Goal: Task Accomplishment & Management: Manage account settings

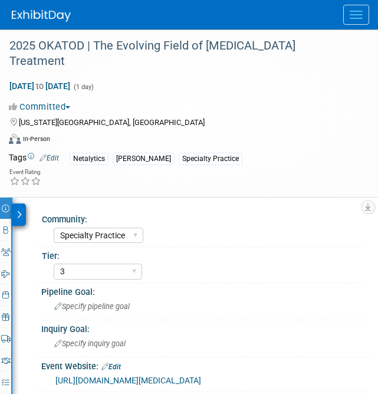
select select "Specialty Practice"
select select "3"
select select "No"
click at [19, 211] on icon at bounding box center [19, 215] width 5 height 8
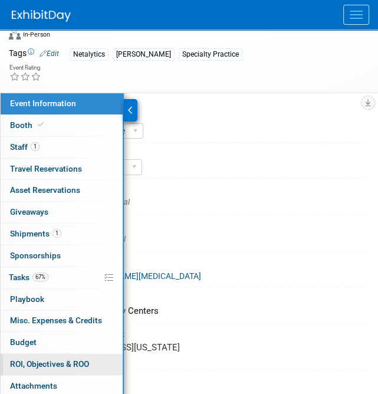
scroll to position [139, 0]
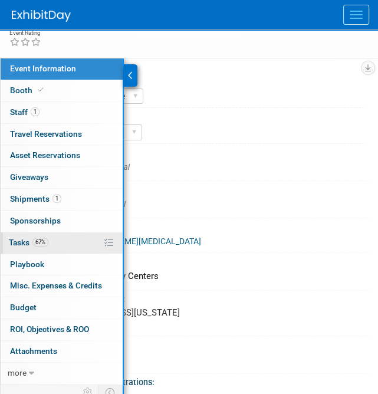
click at [48, 232] on link "67% Tasks 67%" at bounding box center [62, 242] width 122 height 21
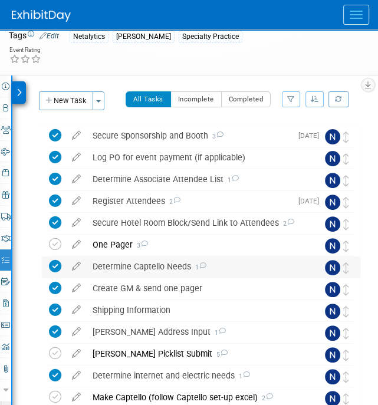
scroll to position [213, 0]
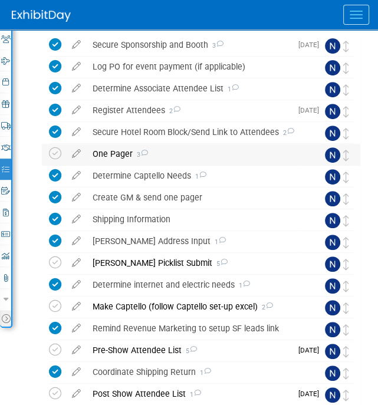
click at [124, 144] on div "One Pager 3" at bounding box center [194, 154] width 215 height 20
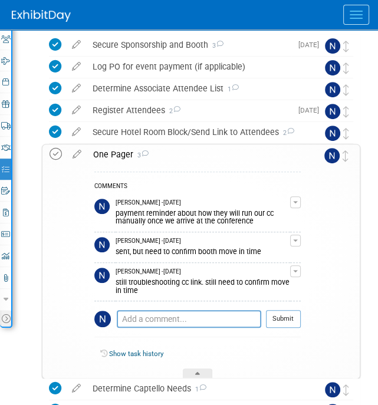
click at [54, 148] on icon at bounding box center [56, 154] width 12 height 12
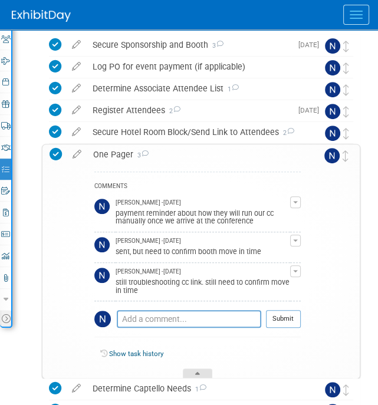
click at [191, 369] on div at bounding box center [197, 374] width 29 height 10
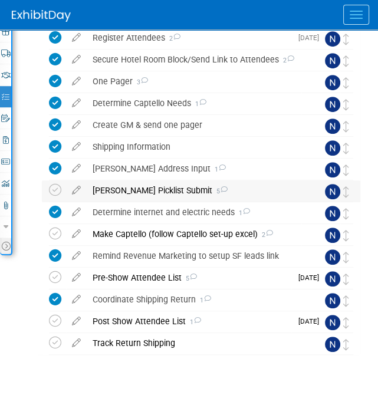
scroll to position [290, 0]
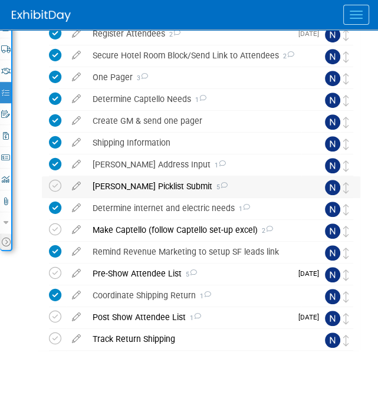
click at [132, 176] on div "Derse Picklist Submit 5" at bounding box center [194, 186] width 215 height 20
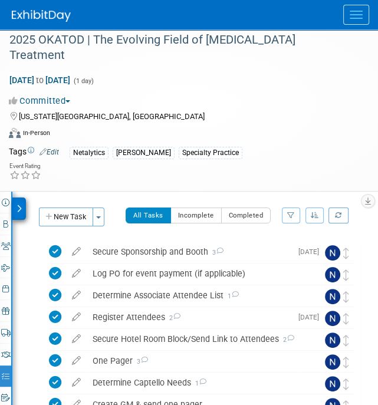
scroll to position [0, 0]
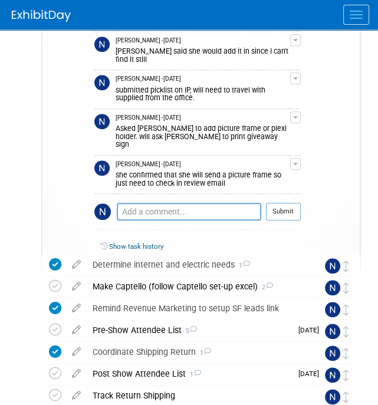
click at [201, 261] on div at bounding box center [197, 266] width 29 height 10
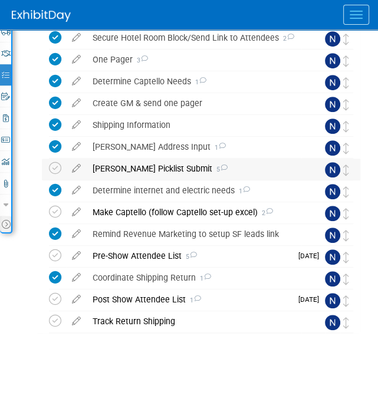
scroll to position [290, 0]
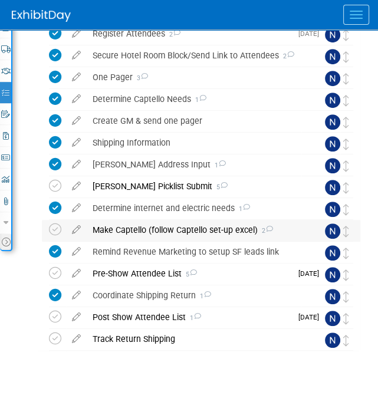
click at [135, 220] on div "Make Captello (follow Captello set-up excel) 2" at bounding box center [194, 230] width 215 height 20
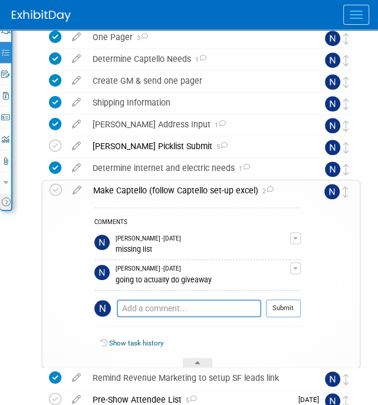
scroll to position [333, 0]
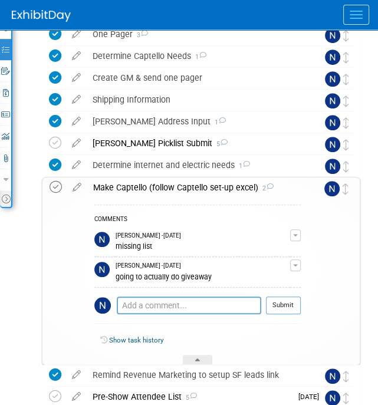
click at [60, 181] on icon at bounding box center [56, 187] width 12 height 12
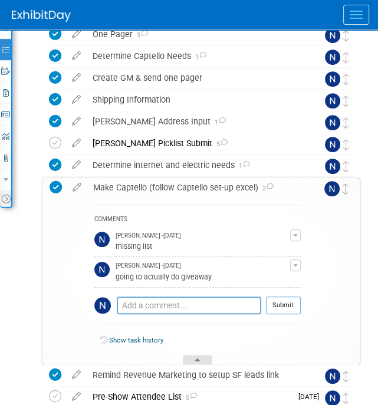
click at [192, 355] on div at bounding box center [197, 360] width 29 height 10
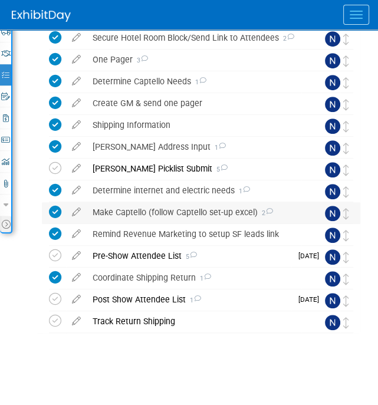
scroll to position [290, 0]
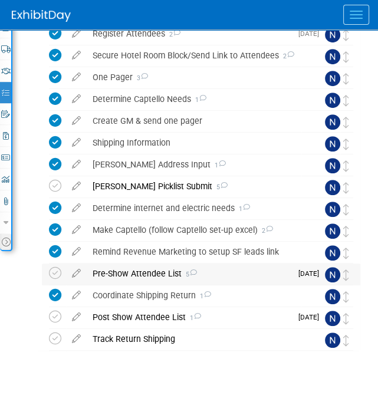
click at [124, 264] on div "Pre-Show Attendee List 5" at bounding box center [189, 274] width 205 height 20
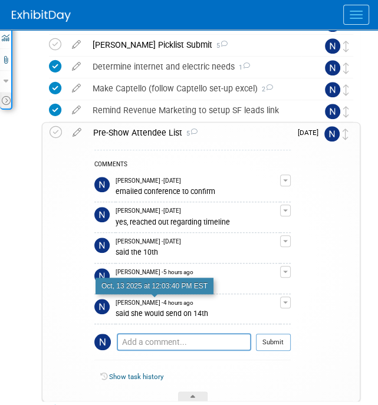
scroll to position [432, 0]
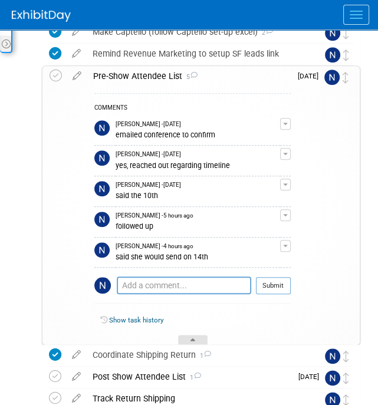
click at [186, 335] on div at bounding box center [192, 340] width 29 height 10
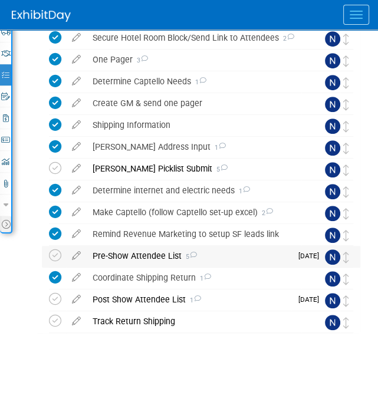
scroll to position [290, 0]
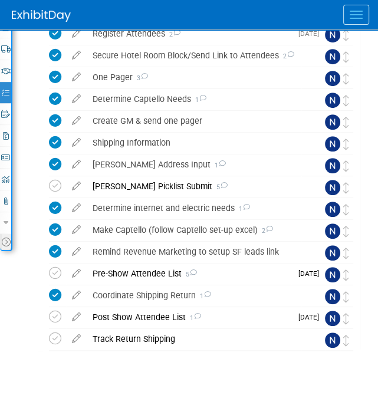
click at [340, 23] on div at bounding box center [195, 14] width 366 height 29
click at [351, 19] on button "Menu" at bounding box center [356, 15] width 26 height 20
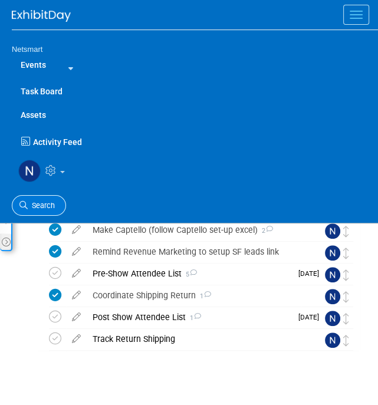
click at [48, 203] on span "Search" at bounding box center [41, 205] width 27 height 9
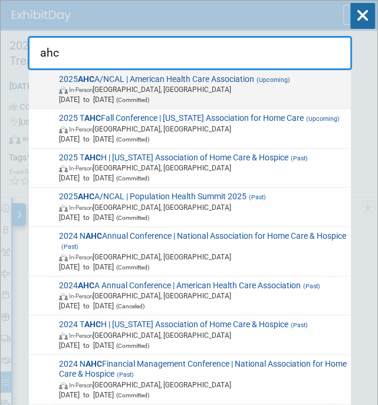
type input "ahc"
click at [146, 97] on span "Oct 19, 2025 to Oct 22, 2025 (Committed)" at bounding box center [203, 99] width 288 height 10
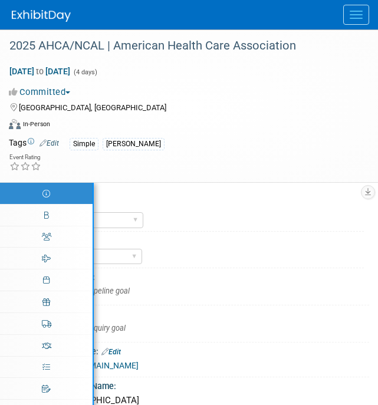
select select "Simple"
select select "3"
select select "No"
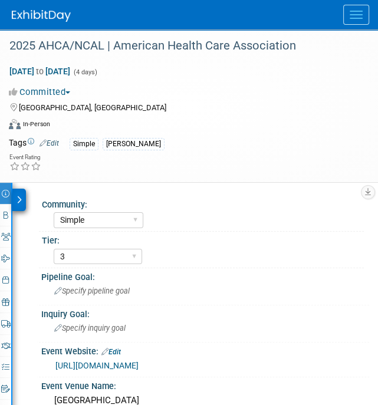
scroll to position [65, 0]
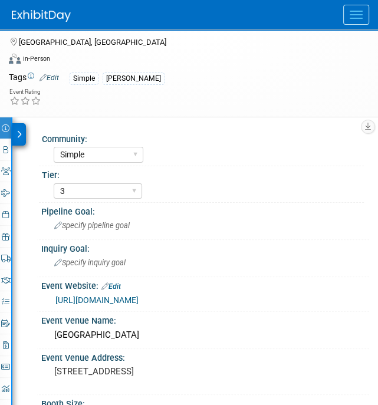
click at [192, 104] on div "Event Rating" at bounding box center [181, 97] width 363 height 21
click at [22, 129] on div at bounding box center [19, 134] width 14 height 22
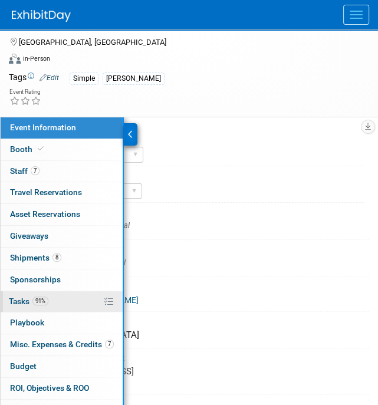
click at [51, 307] on link "91% Tasks 91%" at bounding box center [62, 301] width 122 height 21
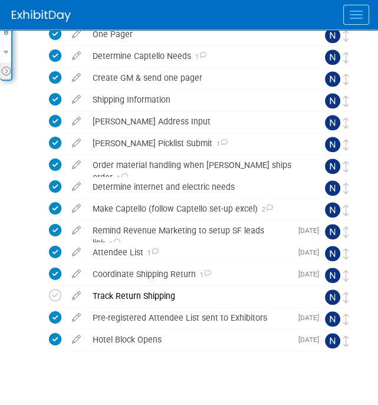
scroll to position [461, 0]
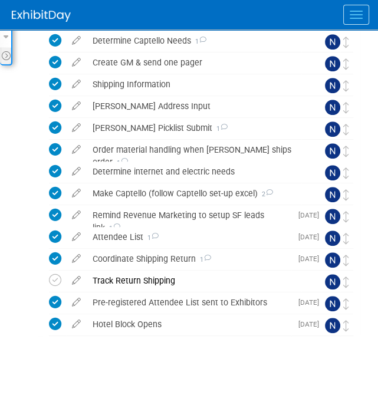
click at [351, 18] on span "Menu" at bounding box center [356, 18] width 13 height 1
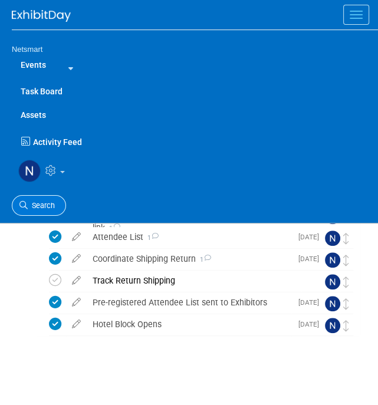
click at [38, 201] on span "Search" at bounding box center [41, 205] width 27 height 9
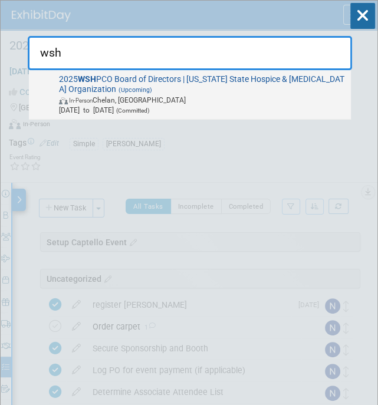
type input "wsh"
click at [108, 93] on span "2025 WSH PCO Board of Directors | Washington State Hospice & Palliative Care Or…" at bounding box center [200, 94] width 291 height 41
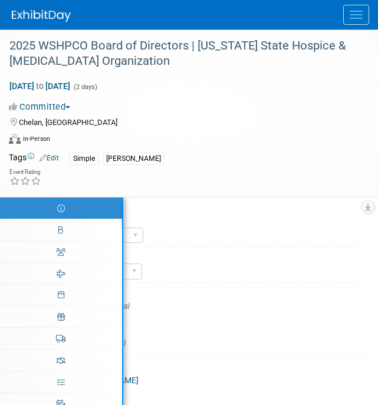
select select "Simple"
select select "3"
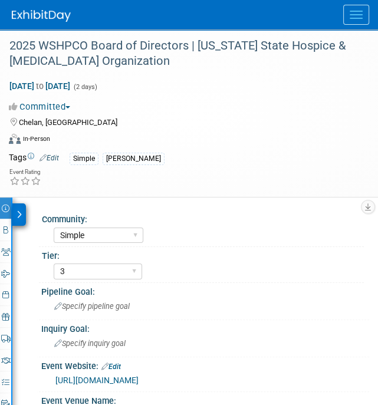
click at [18, 205] on div at bounding box center [19, 214] width 14 height 22
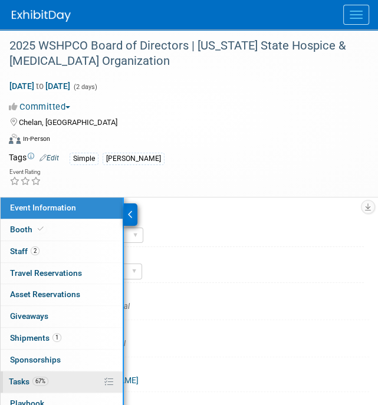
click at [56, 376] on link "67% Tasks 67%" at bounding box center [62, 382] width 122 height 21
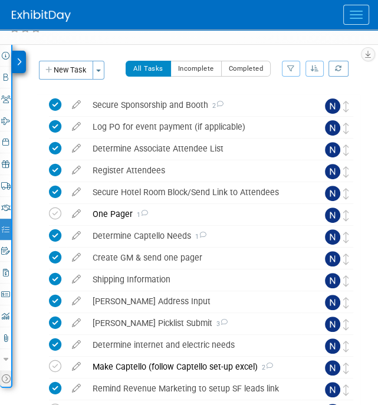
scroll to position [153, 0]
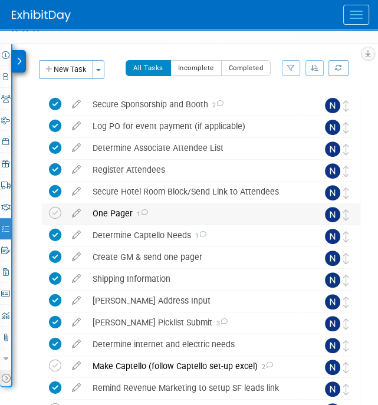
click at [98, 212] on div "One Pager 1" at bounding box center [194, 213] width 215 height 20
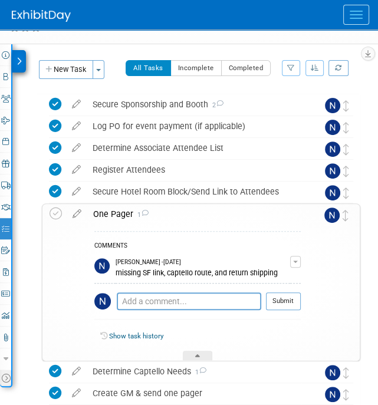
click at [21, 62] on icon at bounding box center [19, 61] width 5 height 8
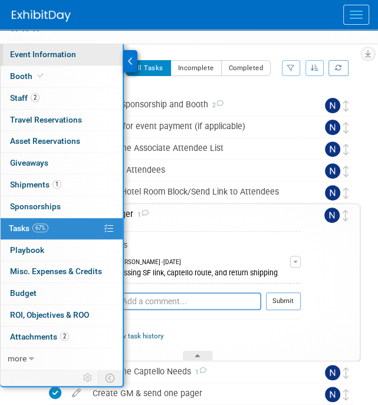
click at [45, 57] on span "Event Information" at bounding box center [43, 54] width 66 height 9
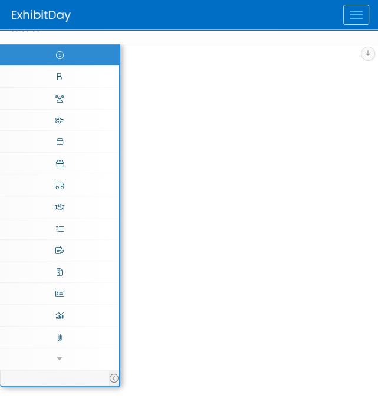
scroll to position [0, 0]
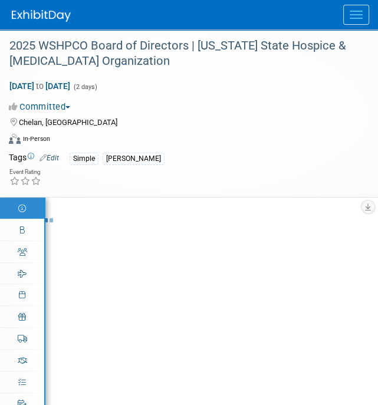
select select "Simple"
select select "3"
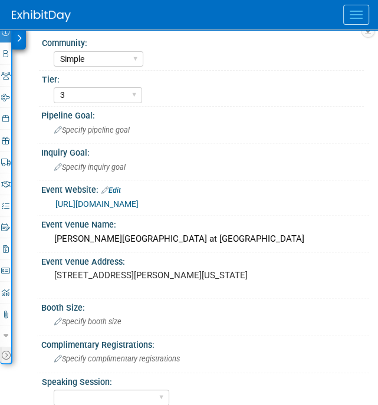
scroll to position [300, 0]
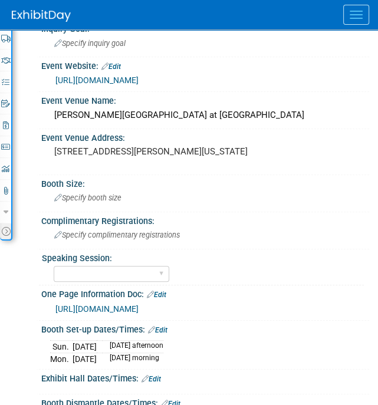
click at [139, 305] on link "https://ntst.sharepoint.com/:w:/s/2025Post-AcuteTradeShows/EYb46aWXdWhKj8lp4-OY…" at bounding box center [96, 308] width 83 height 9
click at [144, 276] on select "Yes No Submitted, Not Accepted" at bounding box center [112, 274] width 116 height 16
select select "No"
click at [54, 266] on select "Yes No Submitted, Not Accepted" at bounding box center [112, 274] width 116 height 16
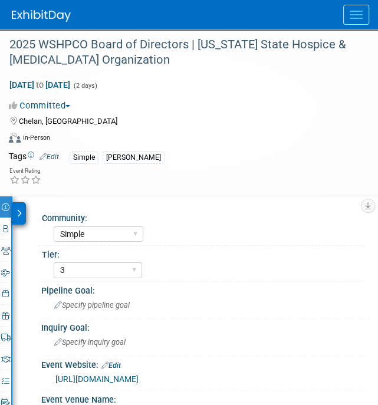
scroll to position [0, 0]
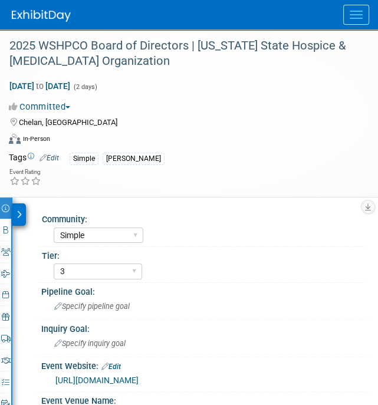
click at [20, 213] on icon at bounding box center [19, 215] width 5 height 8
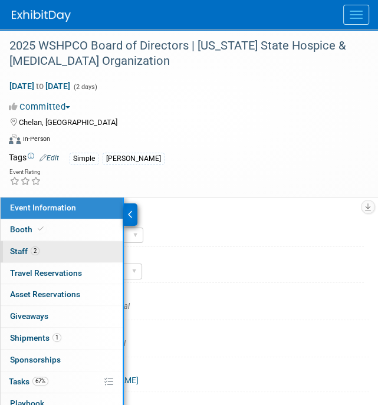
click at [41, 246] on link "2 Staff 2" at bounding box center [62, 251] width 122 height 21
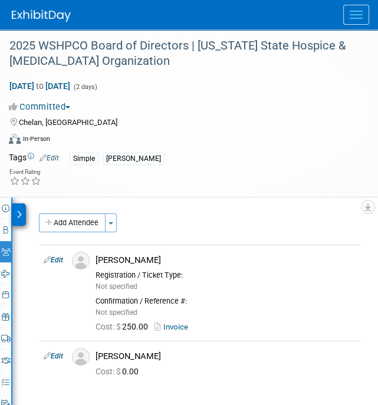
click at [21, 218] on div at bounding box center [19, 214] width 14 height 22
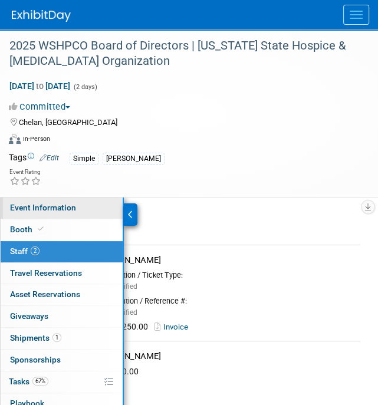
click at [47, 203] on span "Event Information" at bounding box center [43, 207] width 66 height 9
select select "Simple"
select select "3"
select select "No"
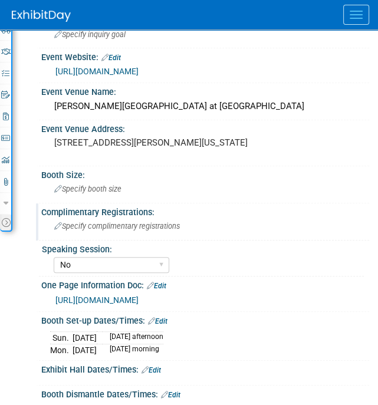
scroll to position [310, 0]
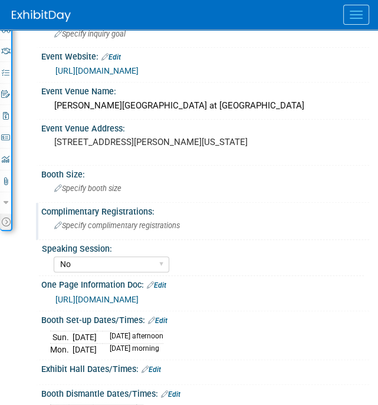
click at [93, 227] on div "Specify complimentary registrations" at bounding box center [205, 225] width 310 height 18
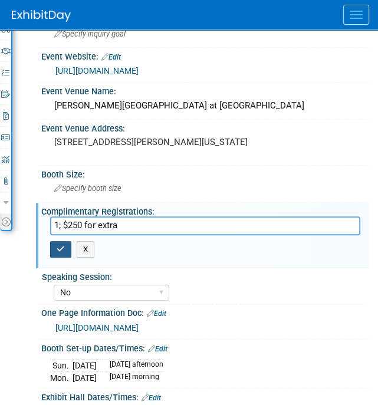
type input "1; $250 for extra"
click at [65, 245] on button "button" at bounding box center [60, 249] width 21 height 17
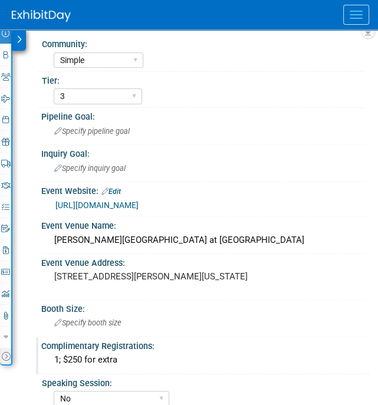
scroll to position [175, 0]
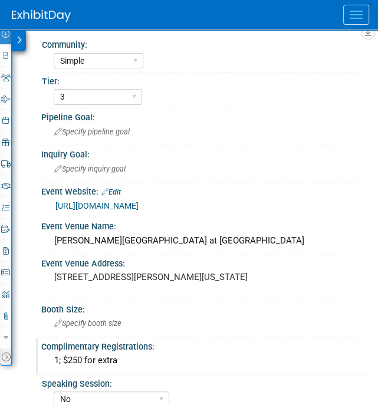
click at [20, 37] on icon at bounding box center [19, 40] width 5 height 8
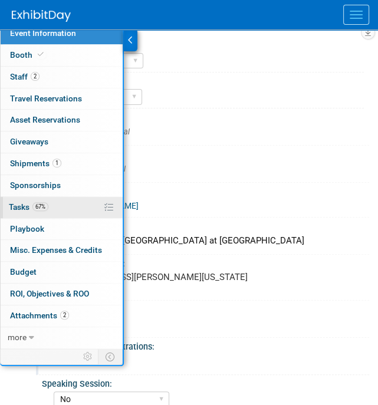
click at [27, 202] on span "Tasks 67%" at bounding box center [29, 206] width 40 height 9
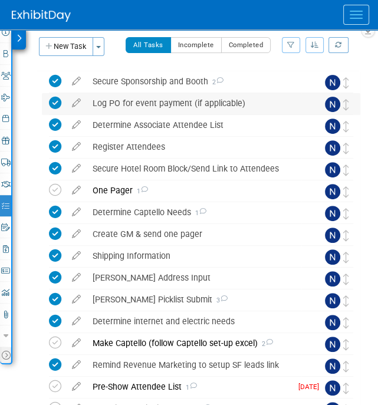
scroll to position [186, 0]
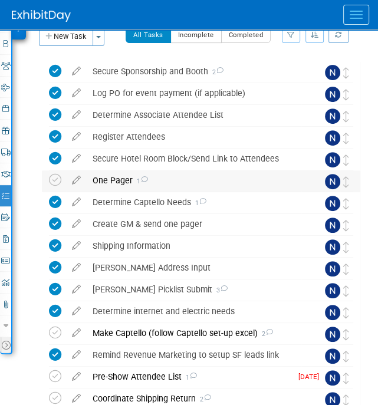
click at [112, 178] on div "One Pager 1" at bounding box center [194, 180] width 215 height 20
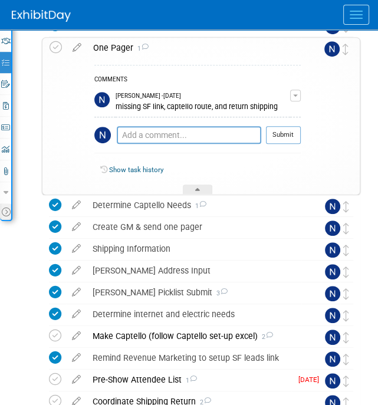
scroll to position [370, 0]
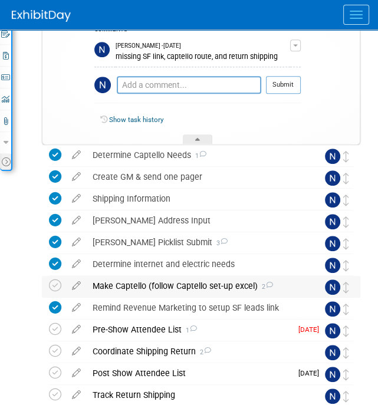
click at [211, 277] on div "Make Captello (follow Captello set-up excel) 2" at bounding box center [194, 286] width 215 height 20
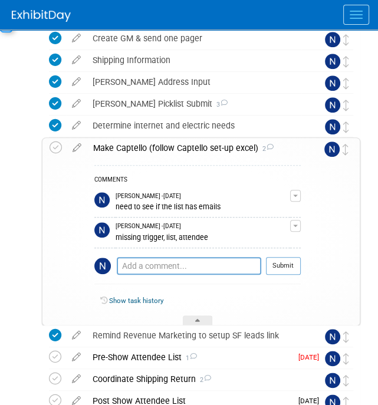
scroll to position [511, 0]
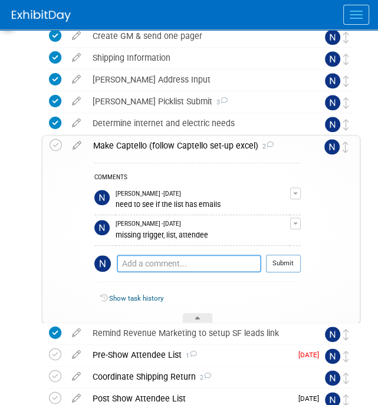
click at [185, 256] on textarea at bounding box center [189, 264] width 144 height 18
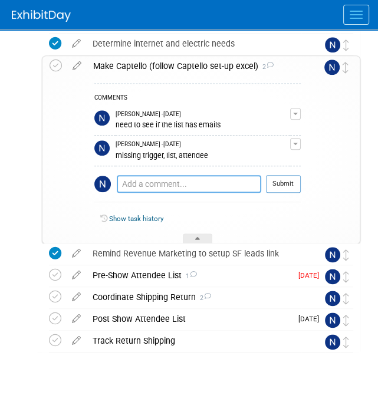
scroll to position [607, 0]
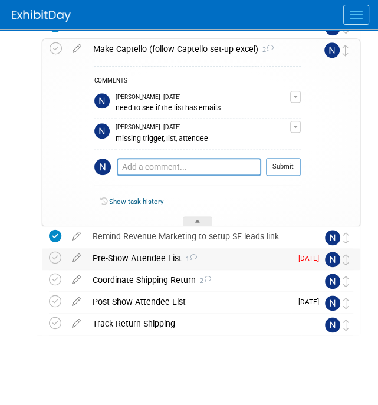
click at [155, 258] on div "Pre-Show Attendee List 1" at bounding box center [189, 258] width 205 height 20
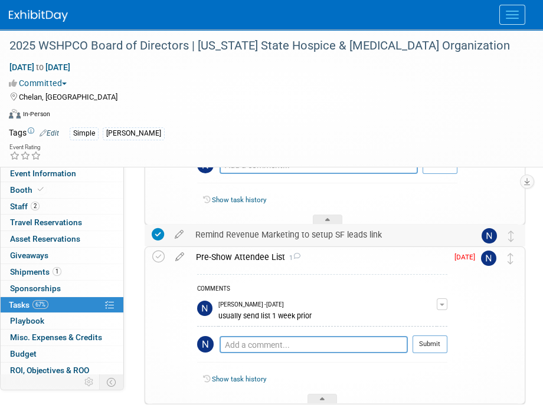
scroll to position [507, 0]
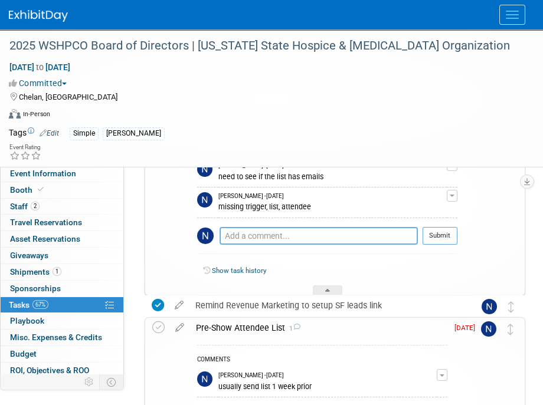
click at [238, 242] on textarea at bounding box center [318, 235] width 198 height 17
type textarea "missing list"
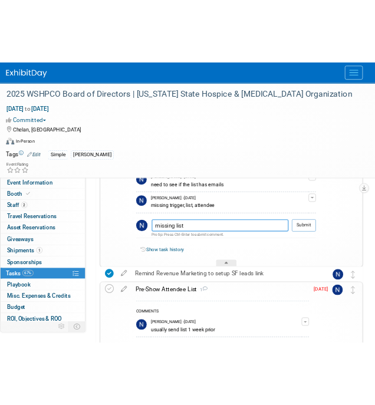
scroll to position [518, 0]
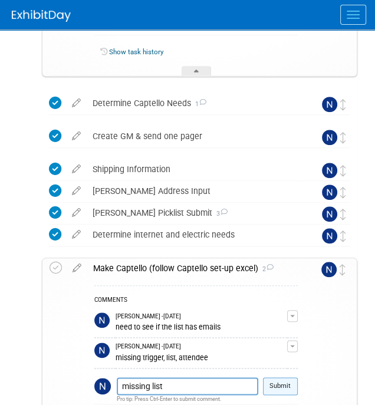
click at [278, 388] on button "Submit" at bounding box center [280, 386] width 35 height 18
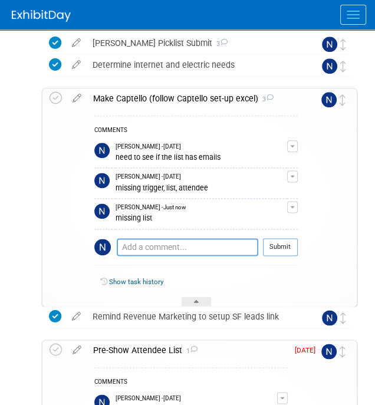
scroll to position [689, 0]
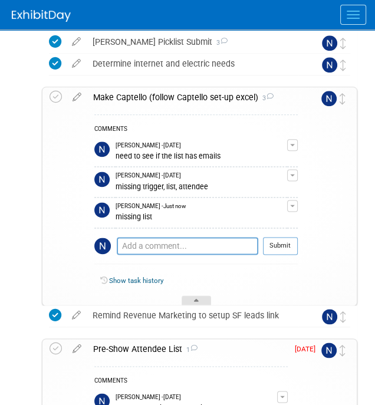
click at [194, 299] on icon at bounding box center [196, 302] width 5 height 7
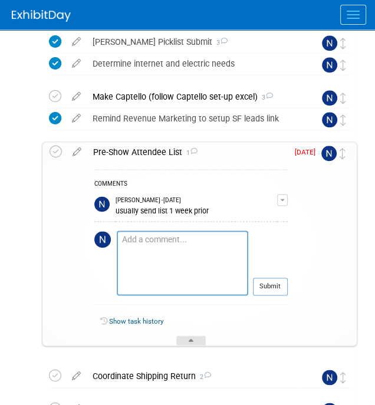
click at [192, 336] on div at bounding box center [190, 341] width 29 height 10
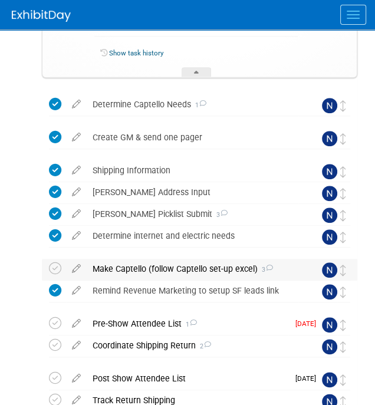
scroll to position [563, 0]
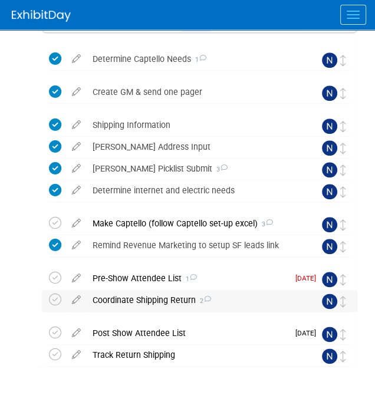
click at [155, 293] on div "Coordinate Shipping Return 2" at bounding box center [193, 300] width 212 height 20
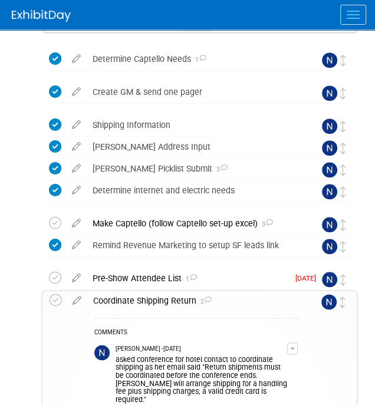
scroll to position [636, 0]
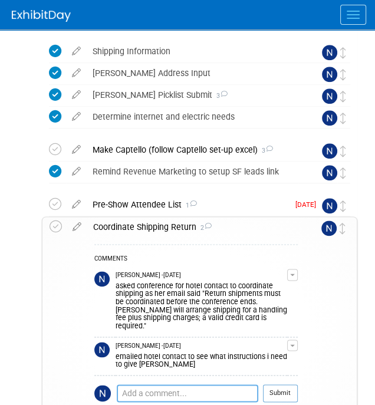
click at [151, 385] on textarea at bounding box center [188, 394] width 142 height 18
paste textarea "110976"
paste textarea "Lake Chelan Mail Boxes"
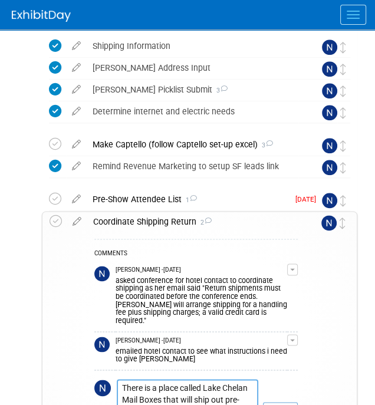
scroll to position [687, 0]
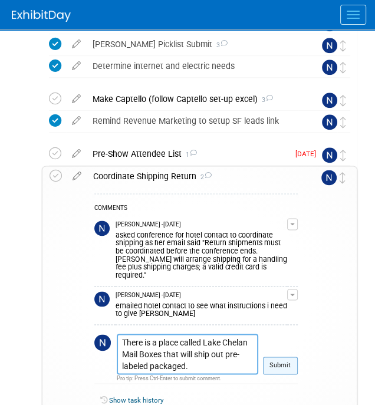
type textarea "There is a place called Lake Chelan Mail Boxes that will ship out pre-labeled p…"
click at [282, 357] on button "Submit" at bounding box center [280, 366] width 35 height 18
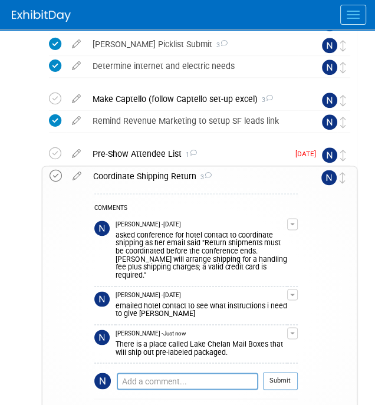
click at [58, 175] on icon at bounding box center [56, 176] width 12 height 12
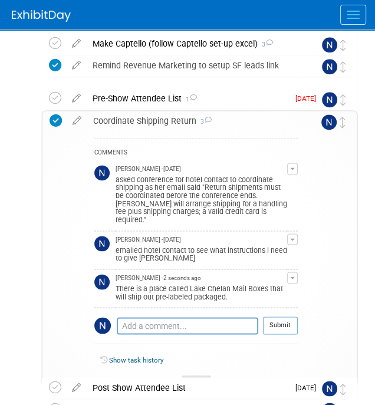
click at [189, 375] on div at bounding box center [196, 380] width 29 height 10
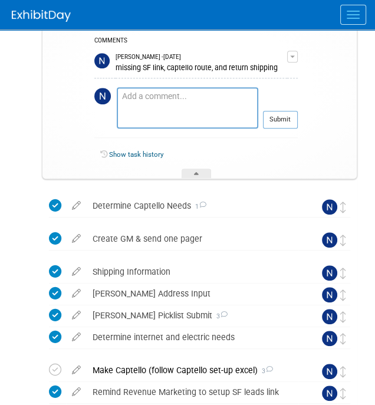
scroll to position [351, 0]
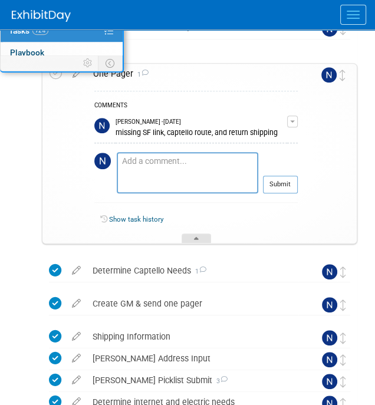
click at [199, 238] on div at bounding box center [196, 239] width 29 height 10
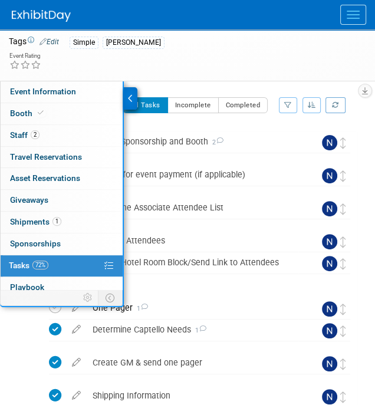
scroll to position [0, 0]
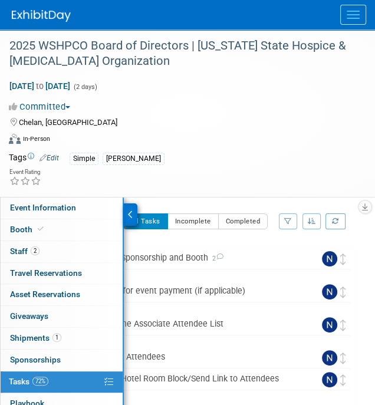
click at [351, 18] on span "Menu" at bounding box center [353, 18] width 13 height 1
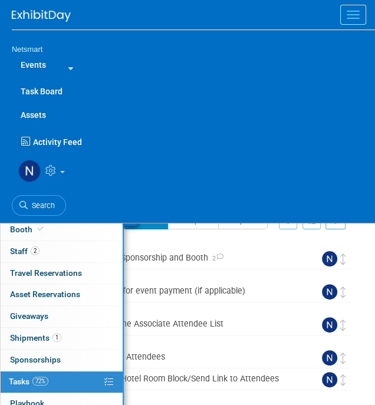
click at [29, 193] on ul "Search" at bounding box center [193, 204] width 363 height 29
click at [32, 202] on span "Search" at bounding box center [41, 205] width 27 height 9
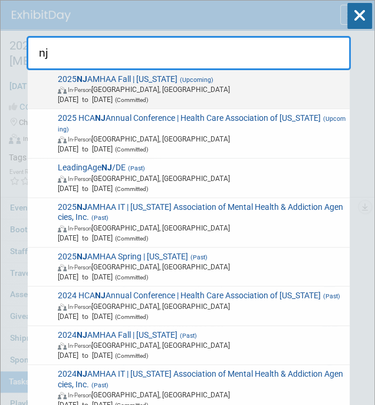
type input "nj"
click at [159, 84] on span "2025 NJ AMHAA Fall | New Jersey (Upcoming) In-Person Edison, NJ Oct 21, 2025 to…" at bounding box center [199, 89] width 291 height 31
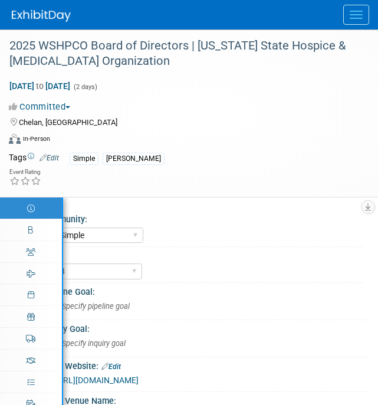
select select "Simple"
select select "3"
select select "No"
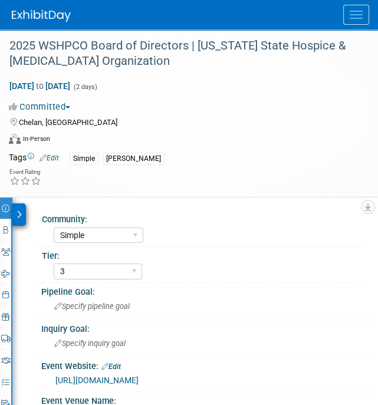
click at [21, 212] on icon at bounding box center [19, 215] width 5 height 8
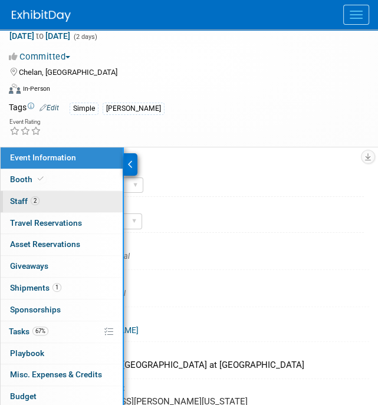
scroll to position [51, 0]
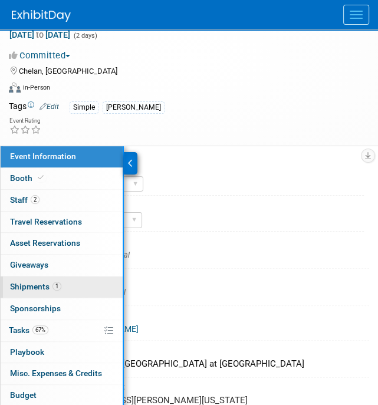
click at [68, 288] on link "1 Shipments 1" at bounding box center [62, 287] width 122 height 21
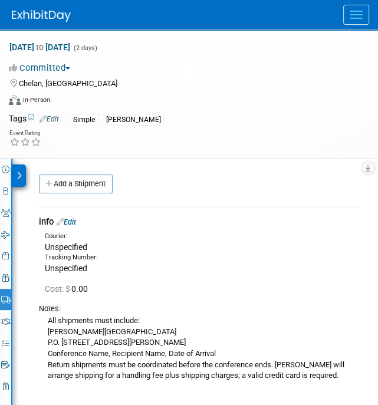
scroll to position [38, 0]
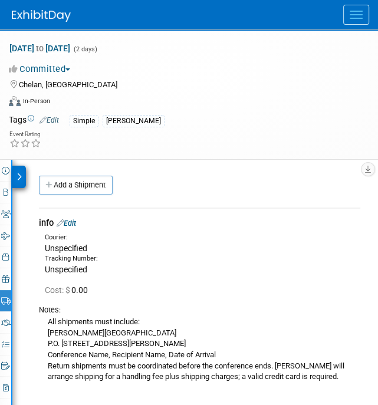
click at [19, 175] on icon at bounding box center [19, 177] width 5 height 8
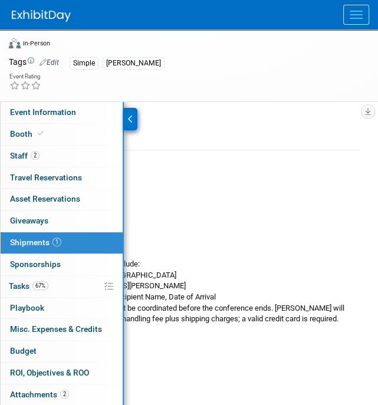
scroll to position [97, 0]
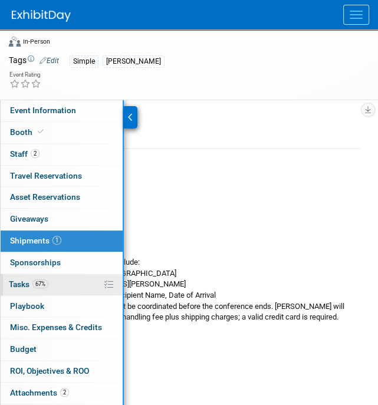
click at [52, 280] on link "67% Tasks 67%" at bounding box center [62, 284] width 122 height 21
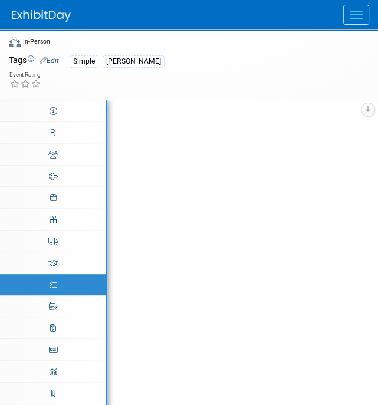
scroll to position [0, 0]
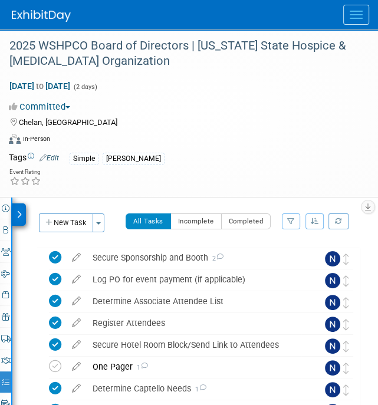
click at [362, 16] on button "Menu" at bounding box center [356, 15] width 26 height 20
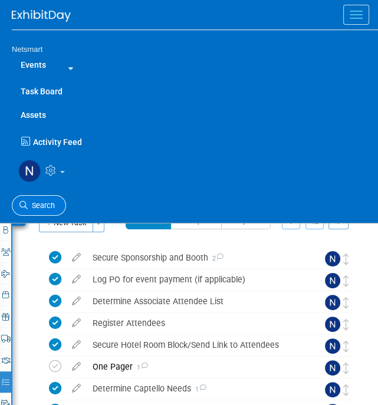
click at [40, 202] on span "Search" at bounding box center [41, 205] width 27 height 9
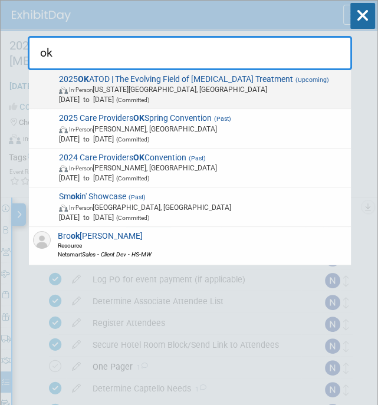
type input "ok"
click at [121, 84] on span "In-Person Oklahoma City, OK" at bounding box center [203, 89] width 288 height 10
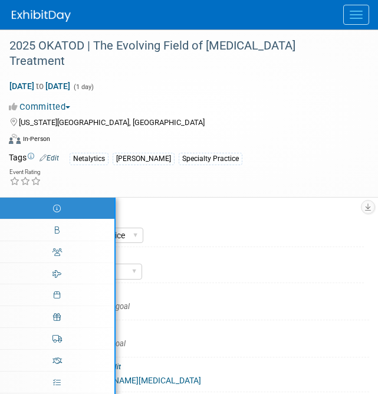
select select "Specialty Practice"
select select "3"
select select "No"
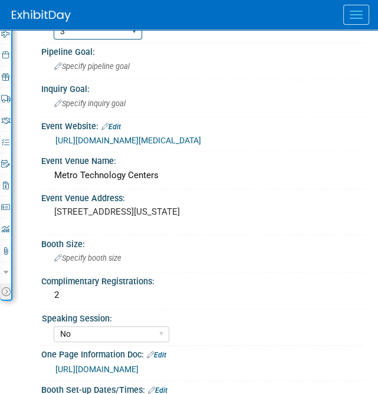
scroll to position [349, 0]
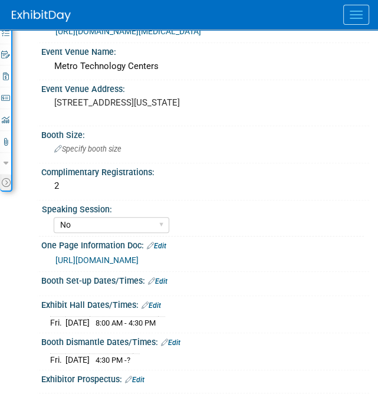
click at [139, 255] on link "[URL][DOMAIN_NAME]" at bounding box center [96, 259] width 83 height 9
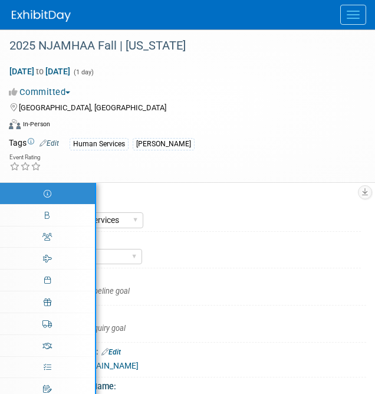
select select "Human Services"
select select "3"
select select "No"
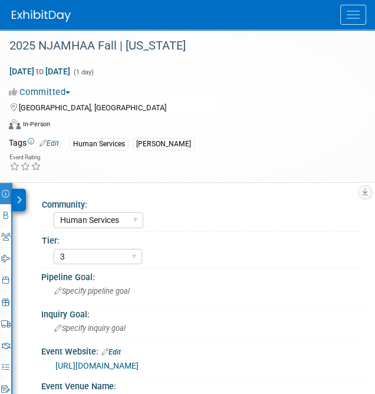
click at [17, 199] on icon at bounding box center [19, 200] width 5 height 8
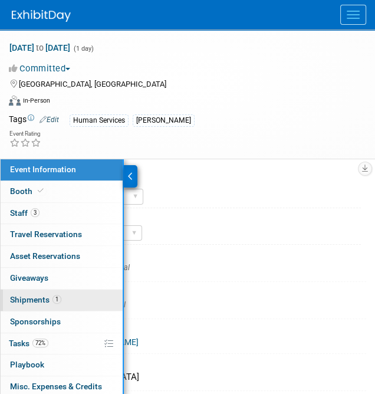
scroll to position [24, 0]
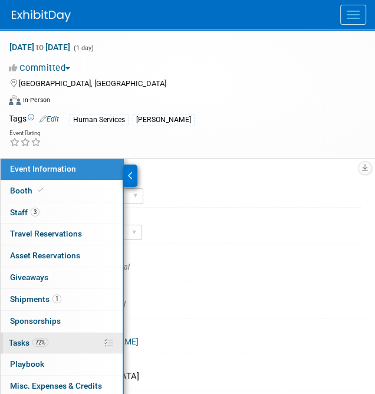
click at [44, 333] on link "72% Tasks 72%" at bounding box center [62, 343] width 122 height 21
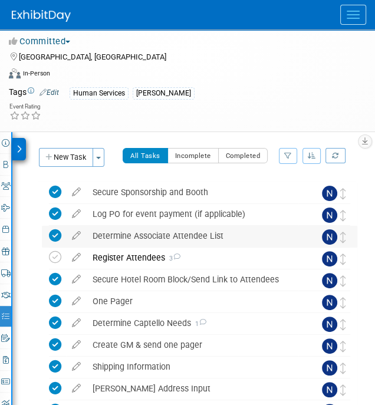
scroll to position [51, 0]
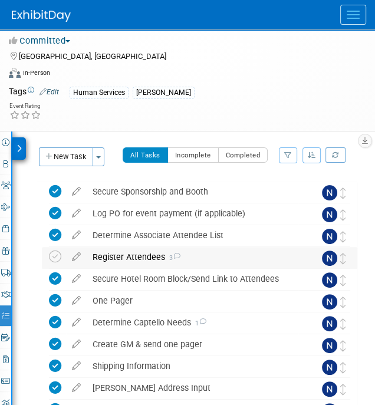
click at [150, 252] on div "Register Attendees 3" at bounding box center [193, 257] width 212 height 20
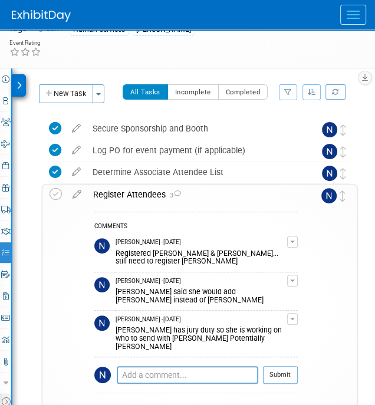
scroll to position [114, 0]
click at [155, 366] on textarea at bounding box center [188, 375] width 142 height 18
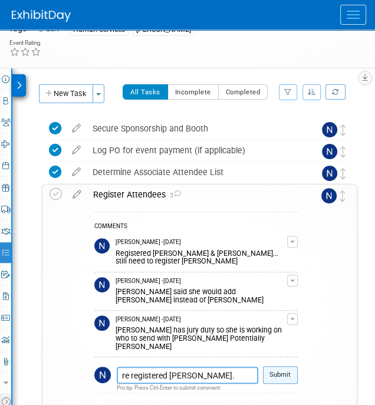
type textarea "re registered Sandra."
click at [282, 366] on button "Submit" at bounding box center [280, 375] width 35 height 18
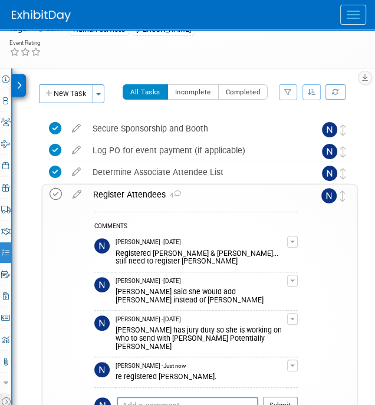
click at [60, 193] on icon at bounding box center [56, 194] width 12 height 12
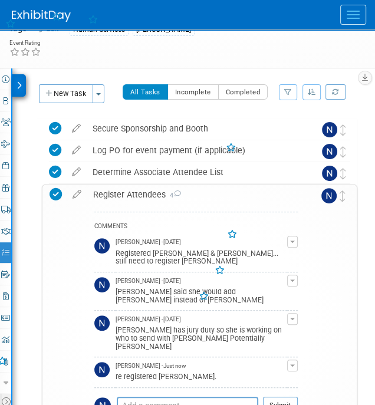
scroll to position [209, 0]
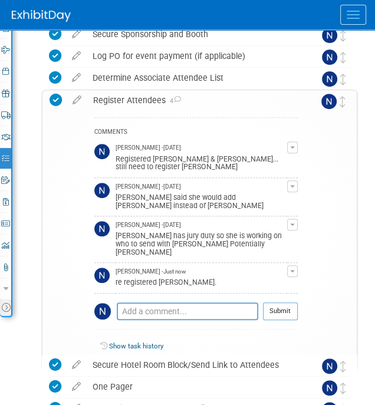
click at [191, 361] on div at bounding box center [196, 366] width 29 height 10
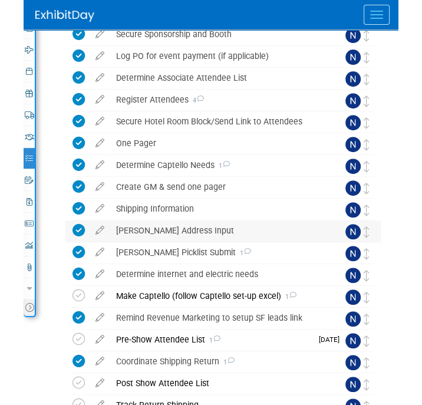
scroll to position [290, 0]
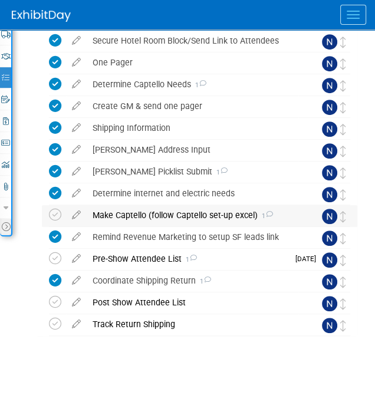
click at [147, 208] on div "Make Captello (follow Captello set-up excel) 1" at bounding box center [193, 215] width 212 height 20
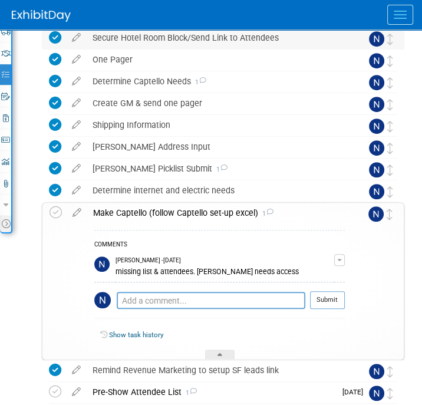
scroll to position [316, 0]
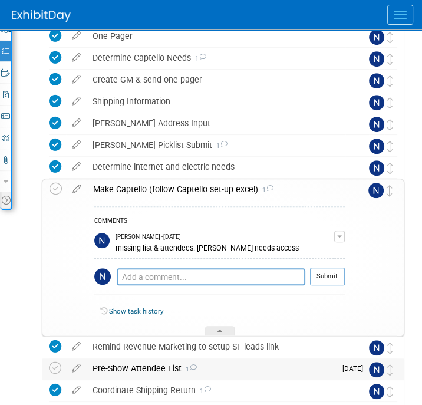
click at [164, 374] on div "Pre-Show Attendee List 1" at bounding box center [211, 369] width 249 height 20
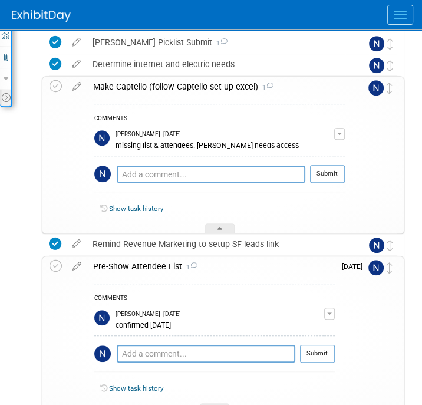
scroll to position [420, 0]
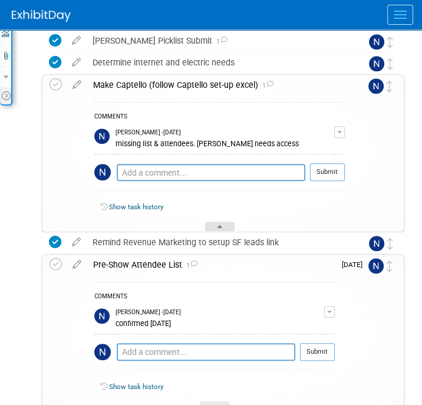
click at [224, 222] on div at bounding box center [219, 227] width 29 height 10
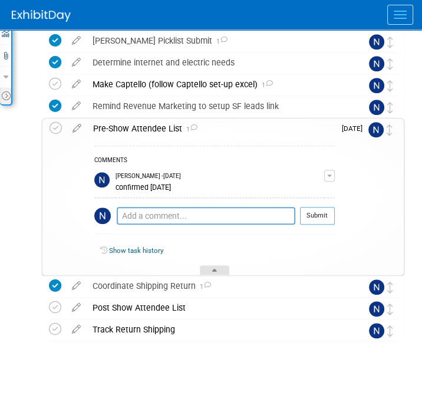
click at [216, 269] on icon at bounding box center [214, 272] width 5 height 7
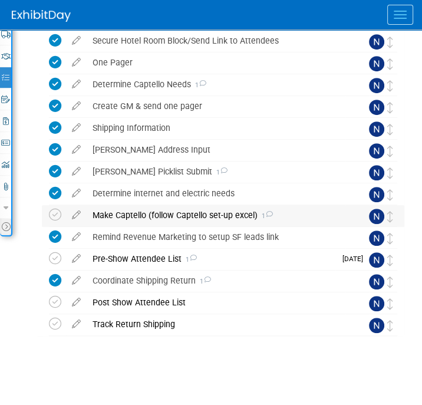
click at [116, 214] on div "Make Captello (follow Captello set-up excel) 1" at bounding box center [216, 215] width 259 height 20
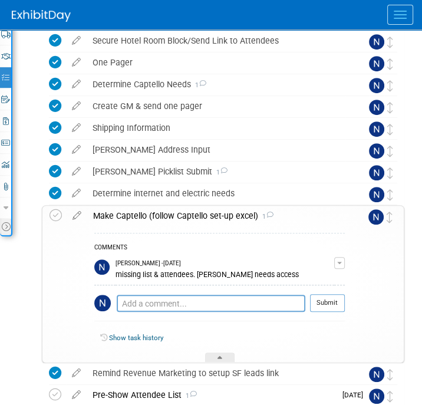
scroll to position [420, 0]
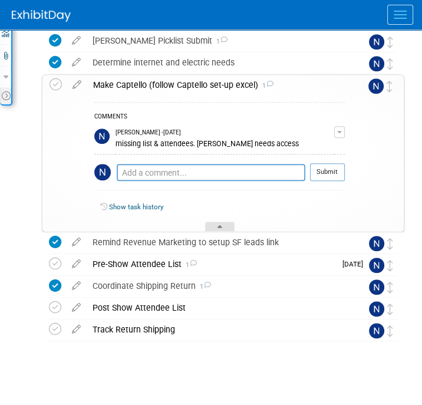
click at [222, 225] on div at bounding box center [219, 227] width 29 height 10
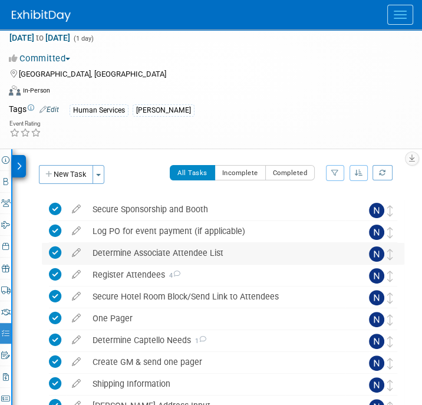
scroll to position [32, 0]
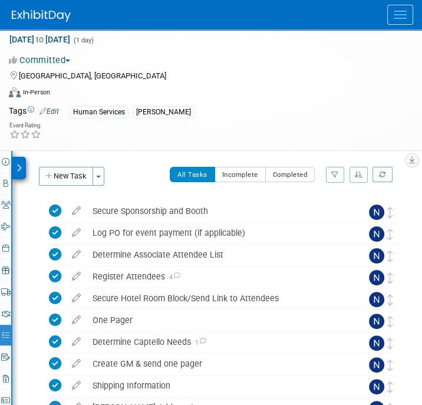
click at [12, 169] on div at bounding box center [19, 168] width 14 height 22
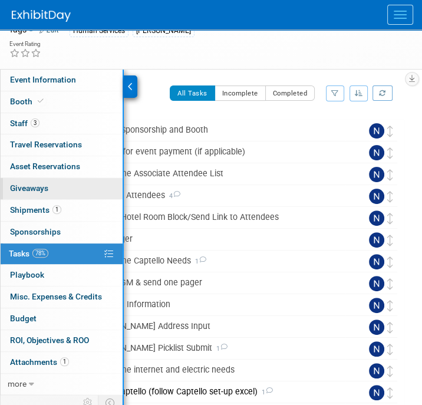
scroll to position [114, 0]
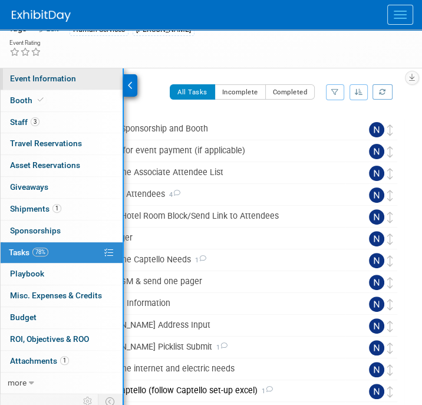
click at [45, 75] on span "Event Information" at bounding box center [43, 78] width 66 height 9
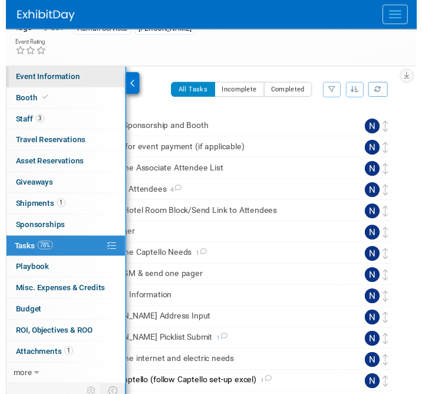
scroll to position [0, 0]
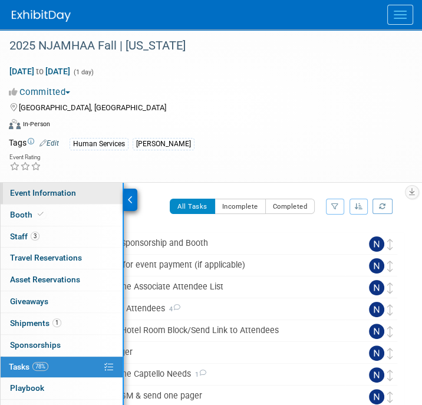
select select "Human Services"
select select "3"
select select "No"
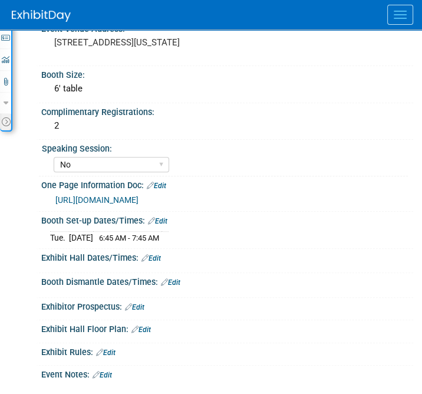
scroll to position [397, 1]
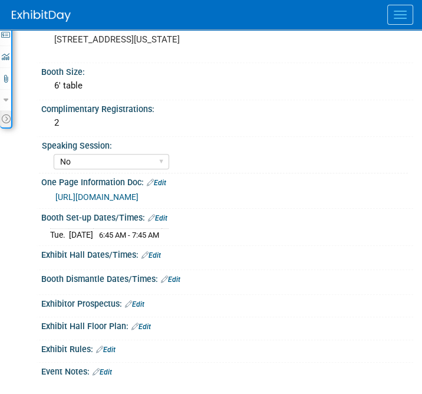
click at [139, 202] on link "https://ntst.sharepoint.com/:w:/s/HSTradeshowsEvents/EaTzZ9Dz2xhBk6qhq6HXi_wBC9…" at bounding box center [96, 196] width 83 height 9
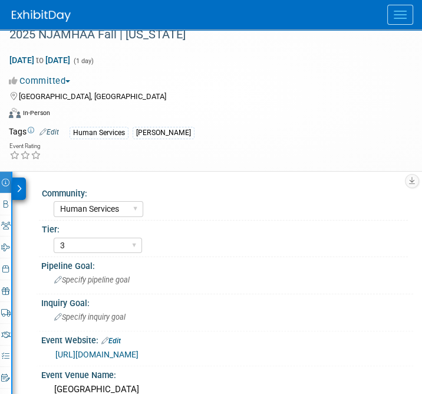
scroll to position [0, 0]
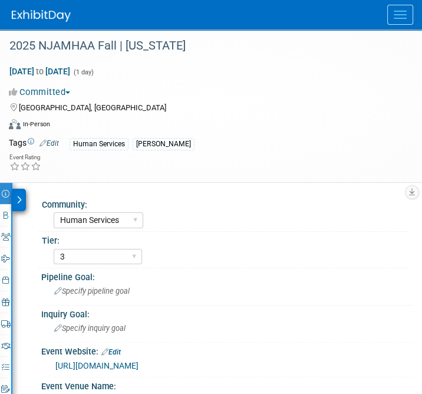
click at [18, 199] on icon at bounding box center [19, 200] width 5 height 8
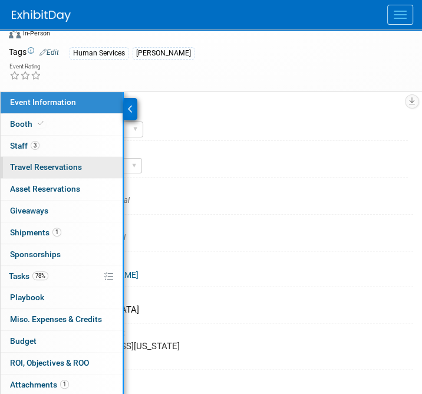
scroll to position [91, 0]
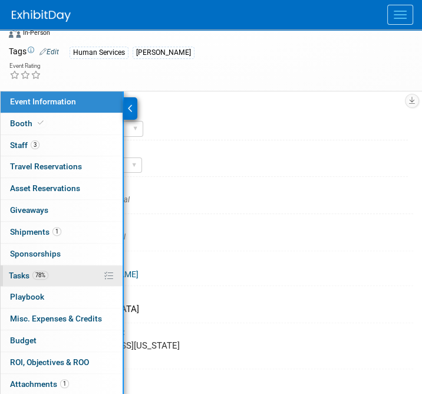
click at [50, 266] on link "78% Tasks 78%" at bounding box center [62, 275] width 122 height 21
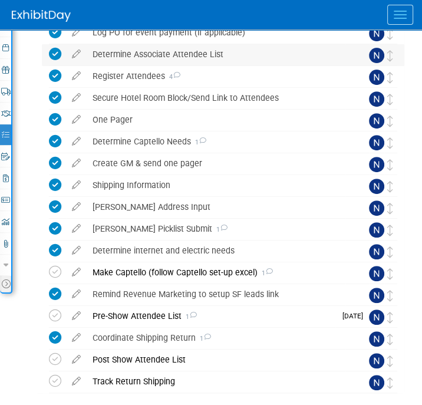
scroll to position [234, 0]
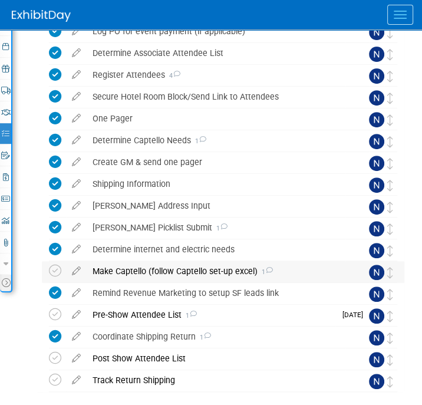
click at [157, 270] on div "Make Captello (follow Captello set-up excel) 1" at bounding box center [216, 271] width 259 height 20
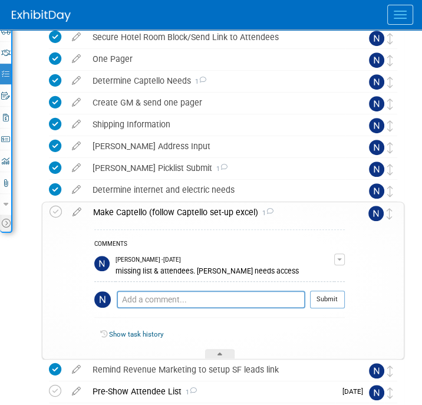
scroll to position [297, 0]
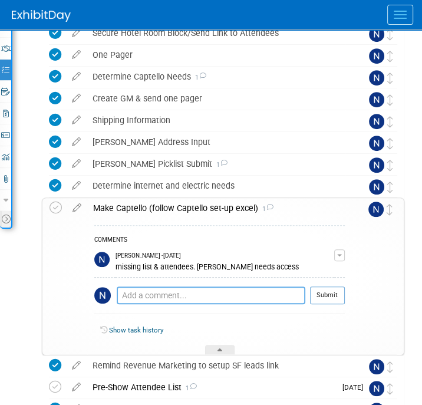
click at [167, 288] on textarea at bounding box center [211, 296] width 189 height 18
type textarea "missing list"
click at [321, 294] on button "Submit" at bounding box center [327, 296] width 35 height 18
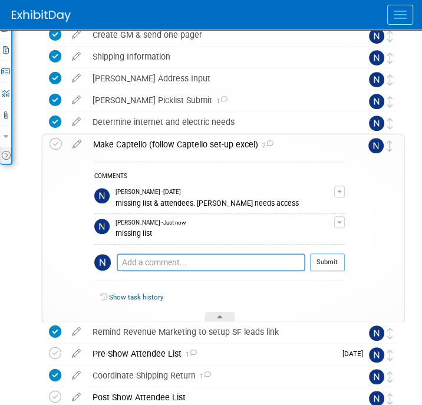
scroll to position [362, 0]
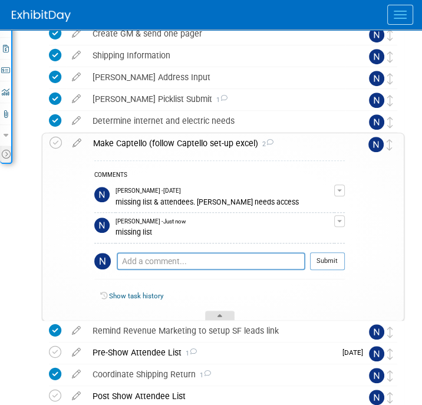
click at [223, 311] on div at bounding box center [219, 316] width 29 height 10
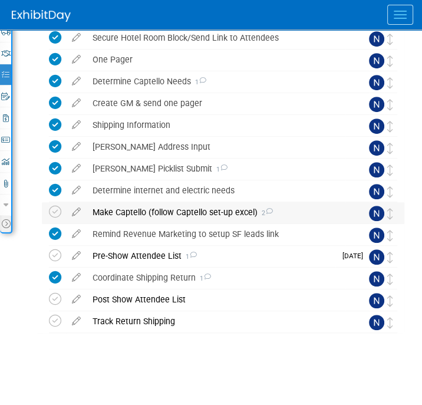
scroll to position [290, 0]
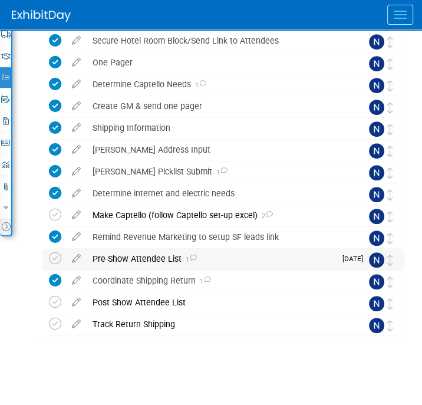
click at [180, 255] on div "Pre-Show Attendee List 1" at bounding box center [211, 259] width 249 height 20
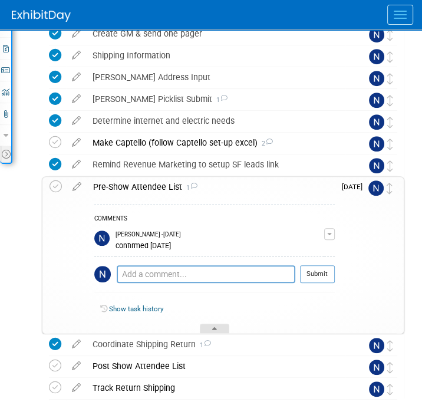
click at [219, 326] on div at bounding box center [214, 329] width 29 height 10
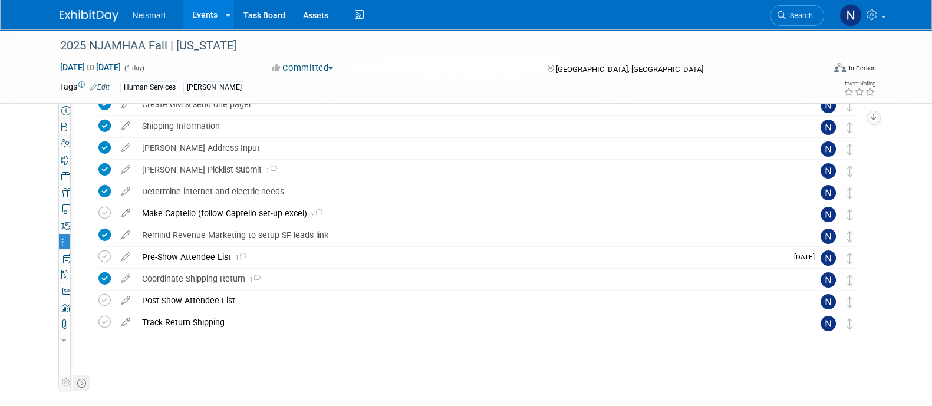
scroll to position [137, 0]
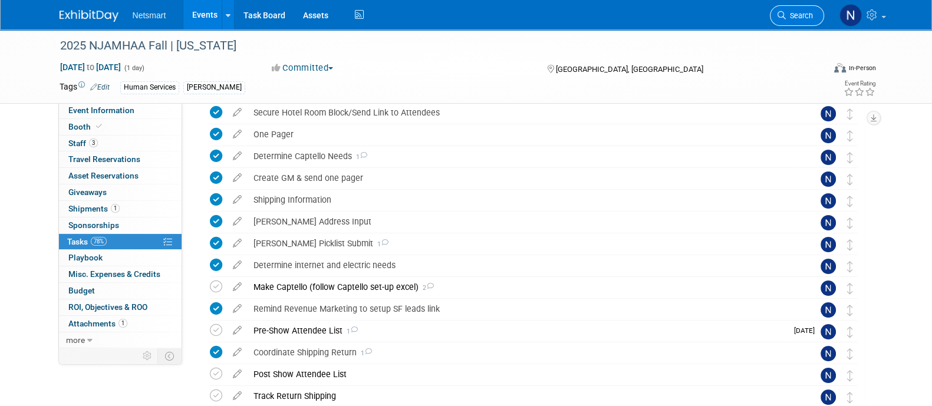
click at [374, 22] on link "Search" at bounding box center [797, 15] width 54 height 21
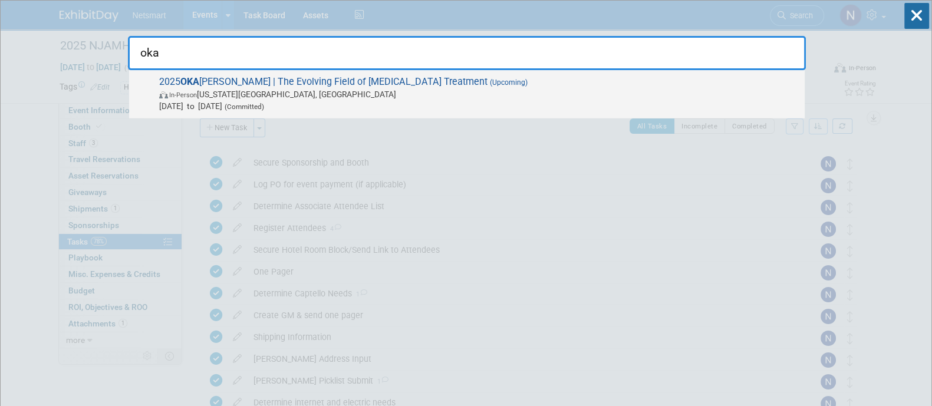
type input "oka"
click at [374, 101] on span "Oct 17, 2025 to Oct 17, 2025 (Committed)" at bounding box center [479, 106] width 640 height 12
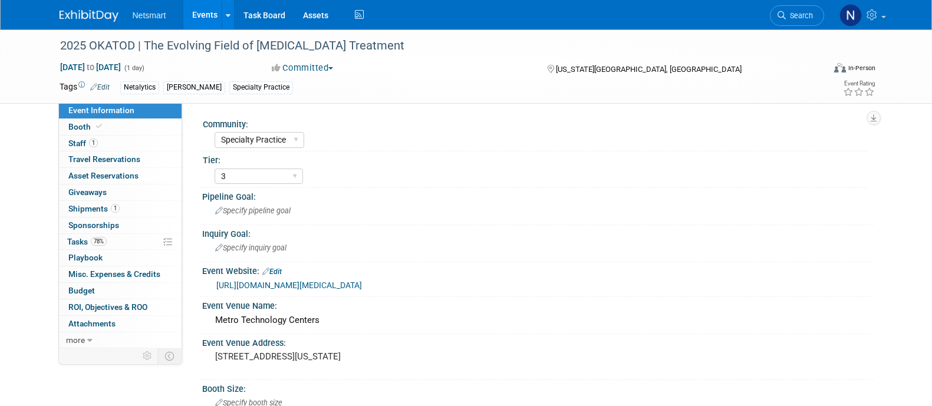
select select "Specialty Practice"
select select "3"
select select "No"
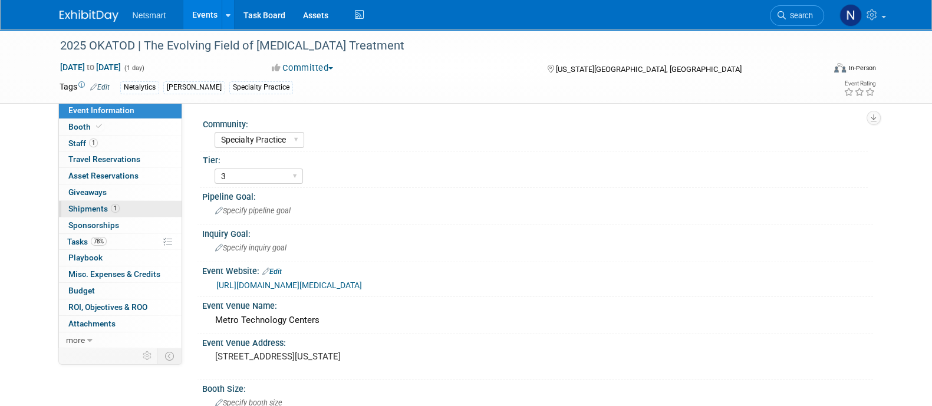
click at [111, 207] on span "1" at bounding box center [115, 208] width 9 height 9
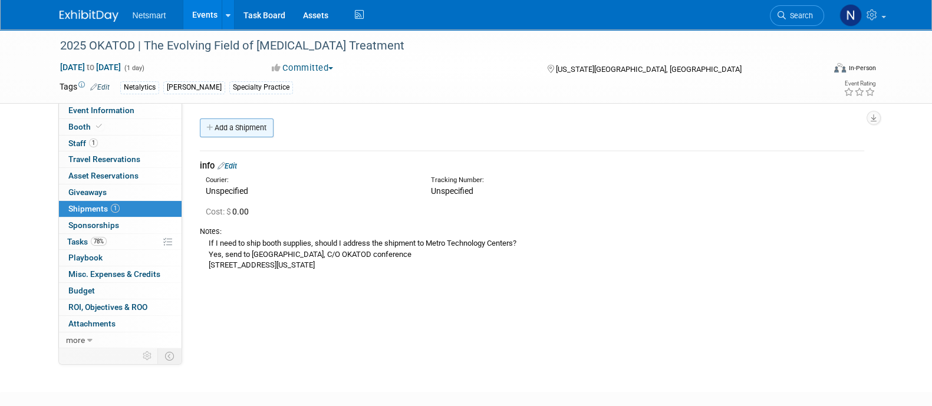
click at [253, 130] on link "Add a Shipment" at bounding box center [237, 128] width 74 height 19
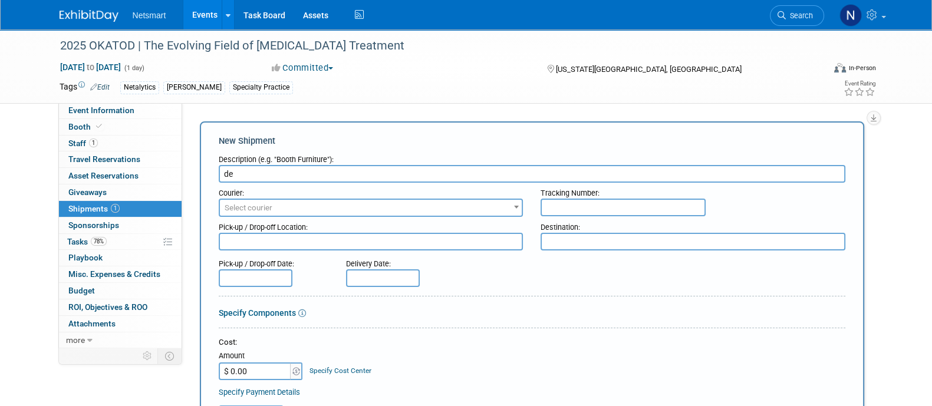
type input "d"
type input "[PERSON_NAME] Return"
click at [283, 194] on div "Courier:" at bounding box center [371, 191] width 305 height 16
click at [294, 208] on span "Select courier" at bounding box center [371, 208] width 303 height 17
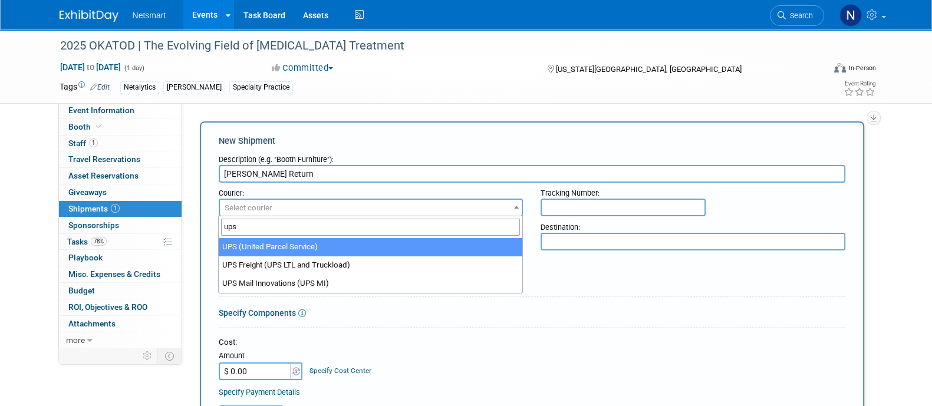
type input "ups"
select select "508"
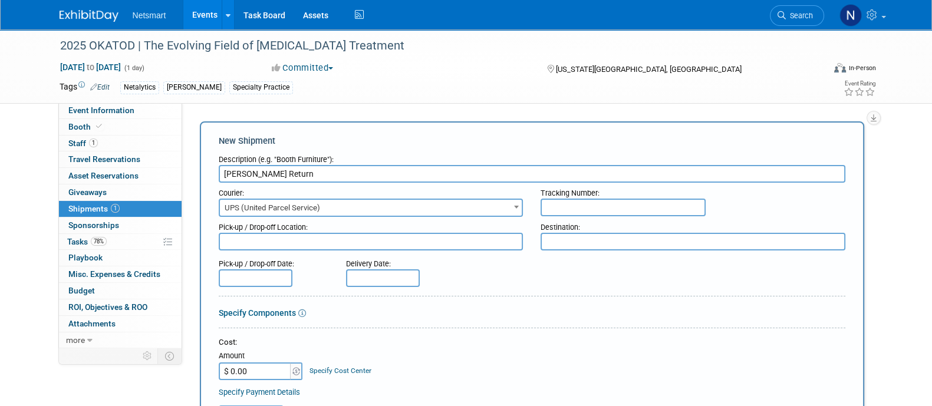
click at [599, 196] on div "Tracking Number:" at bounding box center [693, 191] width 305 height 16
click at [599, 204] on input "text" at bounding box center [623, 208] width 165 height 18
paste input "1Z1081AW9041856340"
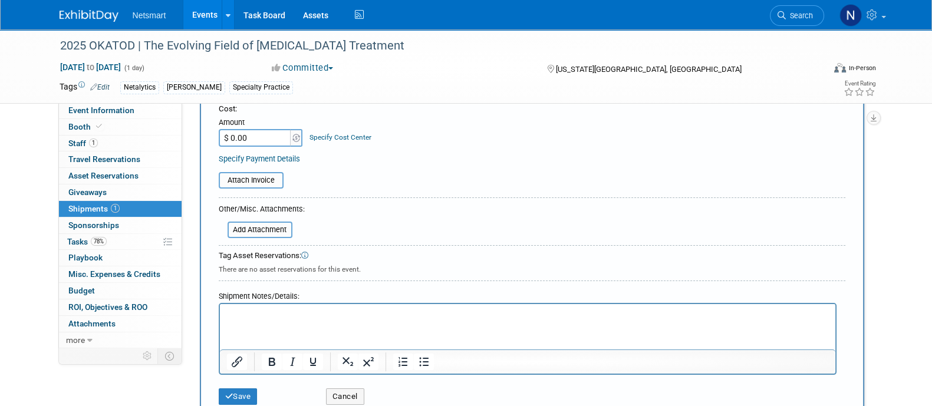
scroll to position [274, 0]
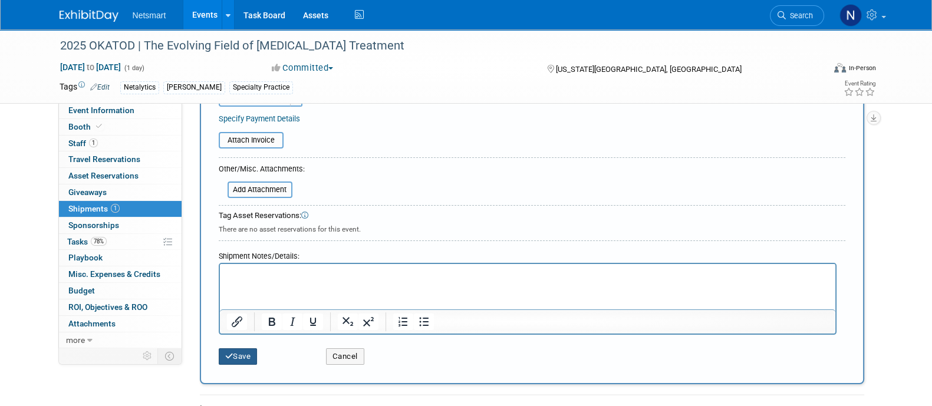
type input "1Z1081AW9041856340"
click at [231, 353] on icon "submit" at bounding box center [229, 357] width 8 height 8
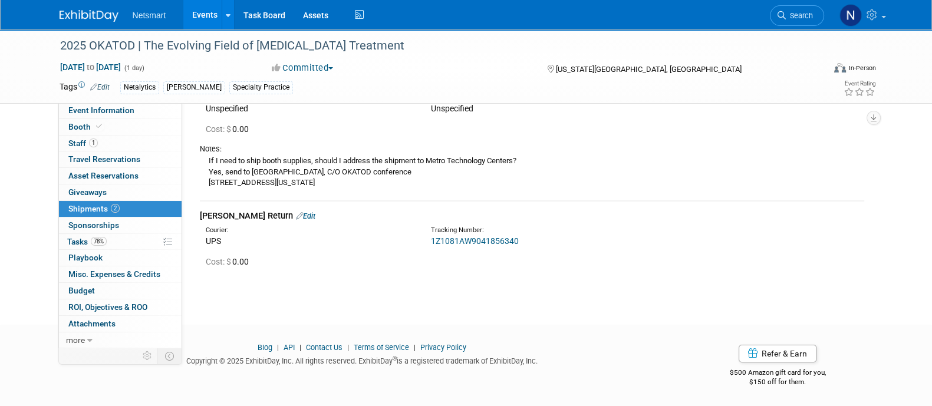
scroll to position [0, 0]
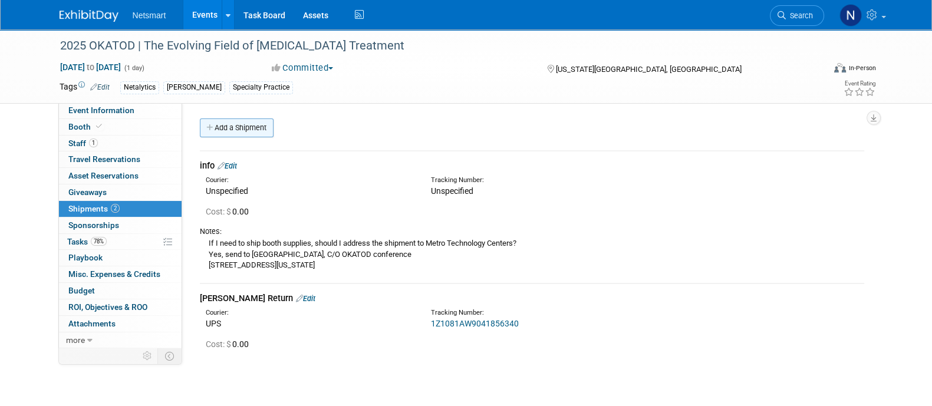
click at [259, 131] on link "Add a Shipment" at bounding box center [237, 128] width 74 height 19
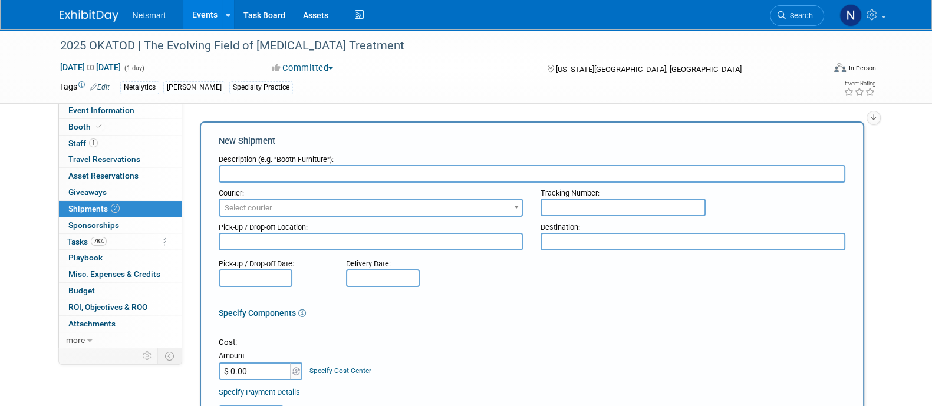
click at [280, 181] on input "text" at bounding box center [532, 174] width 627 height 18
type input "[PERSON_NAME] Outbound"
click at [570, 199] on input "text" at bounding box center [623, 208] width 165 height 18
paste input "1Z1081AW0240304737"
type input "1Z1081AW0240304737"
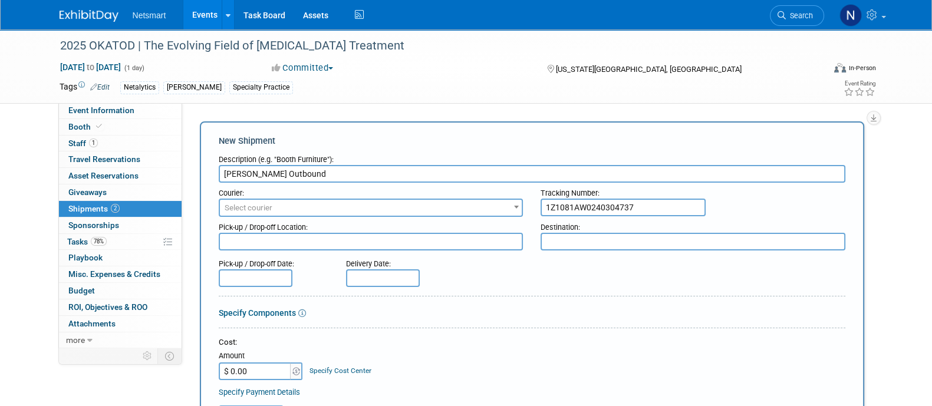
click at [451, 206] on span "Select courier" at bounding box center [371, 208] width 303 height 17
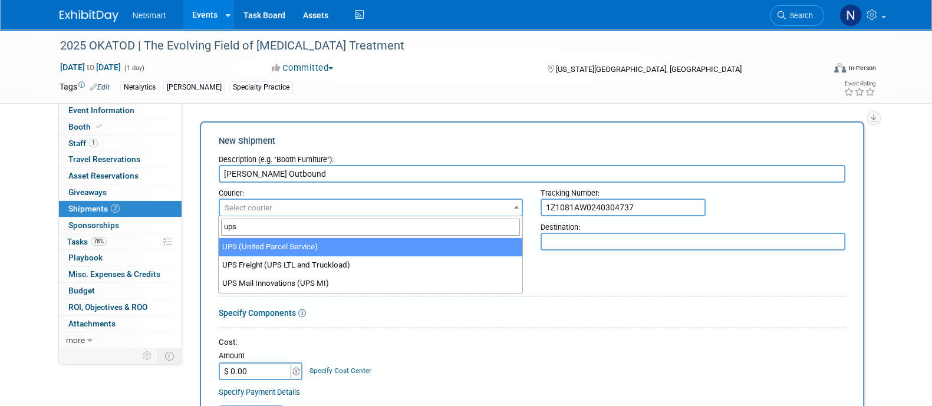
type input "ups"
select select "508"
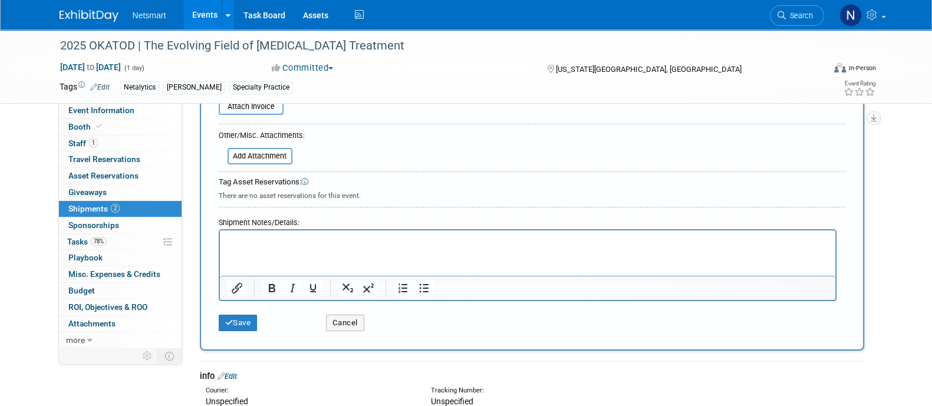
scroll to position [308, 0]
click at [227, 324] on button "Save" at bounding box center [238, 322] width 39 height 17
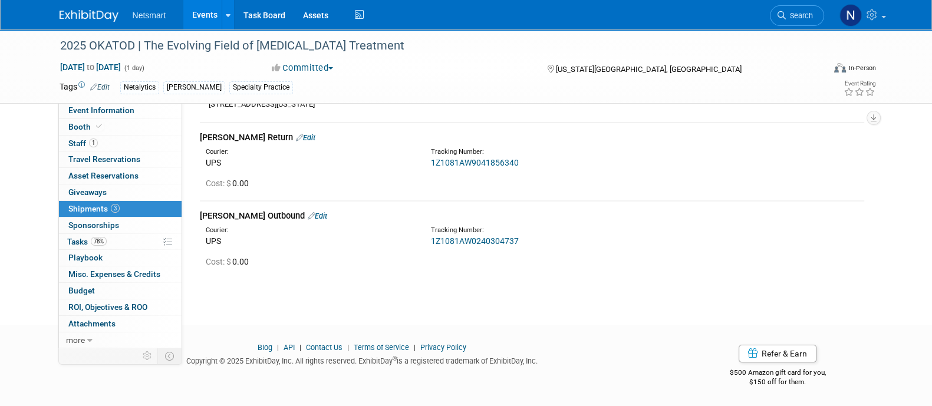
scroll to position [0, 0]
